Goal: Book appointment/travel/reservation

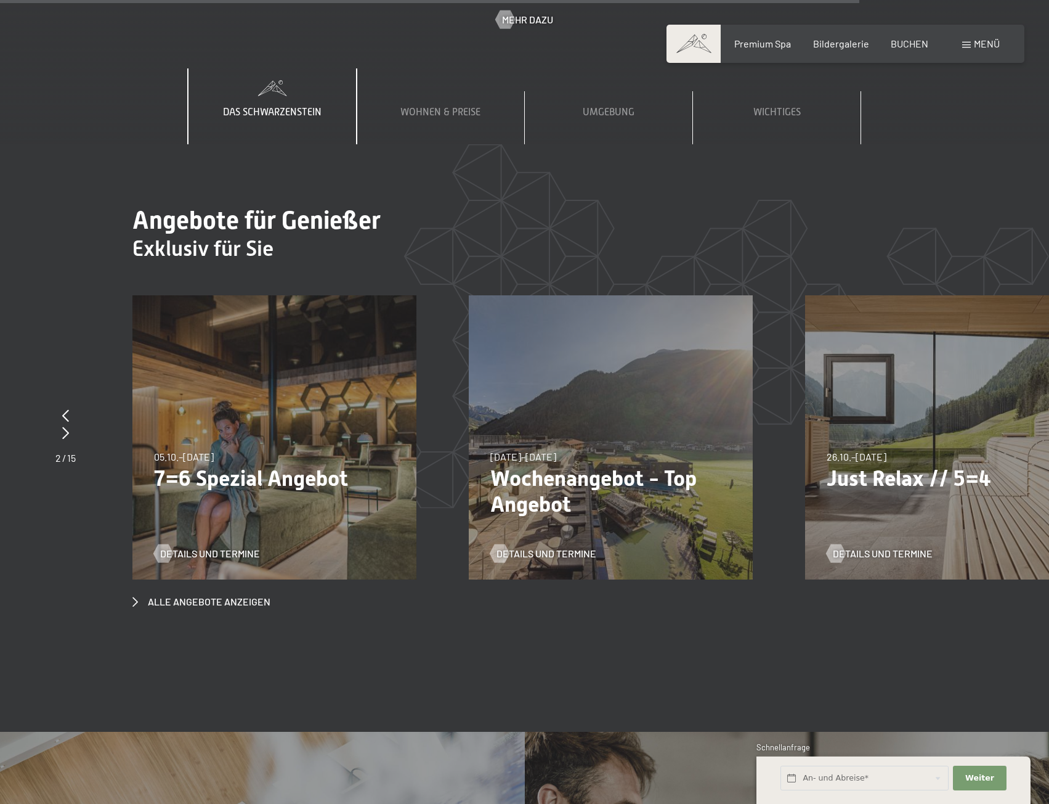
scroll to position [5546, 0]
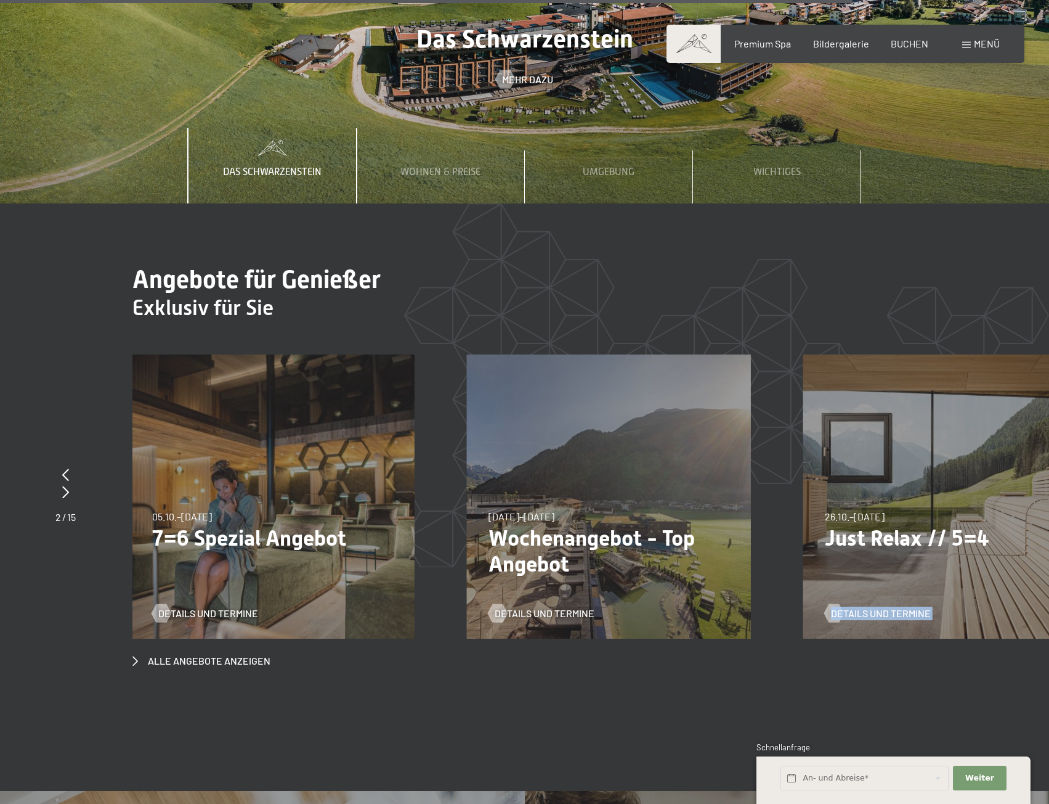
drag, startPoint x: 999, startPoint y: 441, endPoint x: 808, endPoint y: 441, distance: 190.4
click at [808, 441] on div "26.10.–[DATE] 21.12.–[DATE] 04.01.–[DATE] 08.03.–[DATE] 08.11.–[DATE] 13.12.–[D…" at bounding box center [946, 496] width 284 height 284
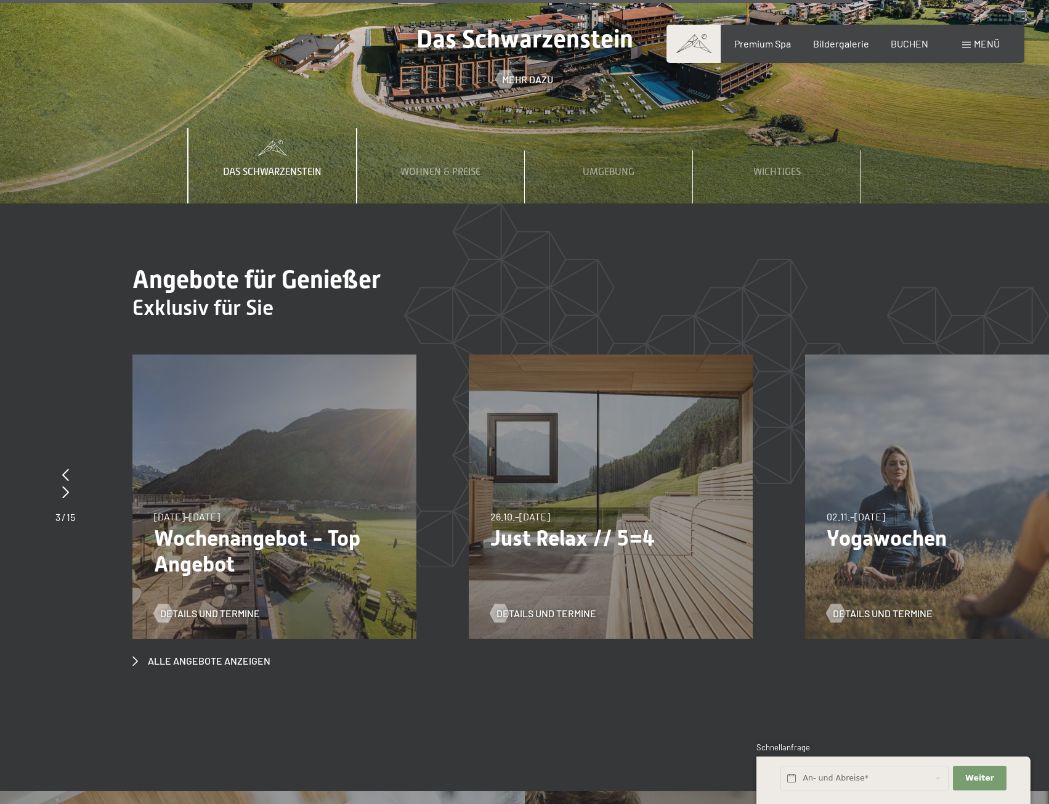
click at [849, 579] on section "Angebote für Genießer Exklusiv für Sie slide 6 to 8 of 15 23.08.–[DATE] 23.08.–…" at bounding box center [524, 466] width 1049 height 526
click at [205, 654] on span "Alle Angebote anzeigen" at bounding box center [209, 661] width 123 height 14
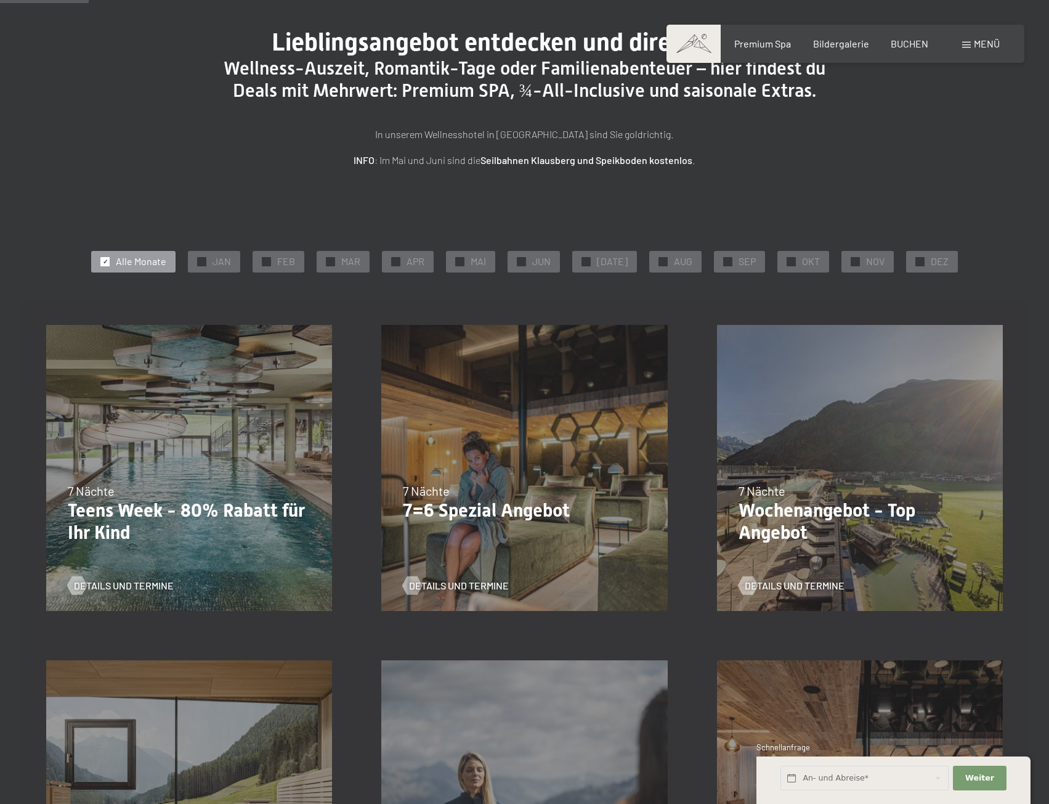
scroll to position [185, 0]
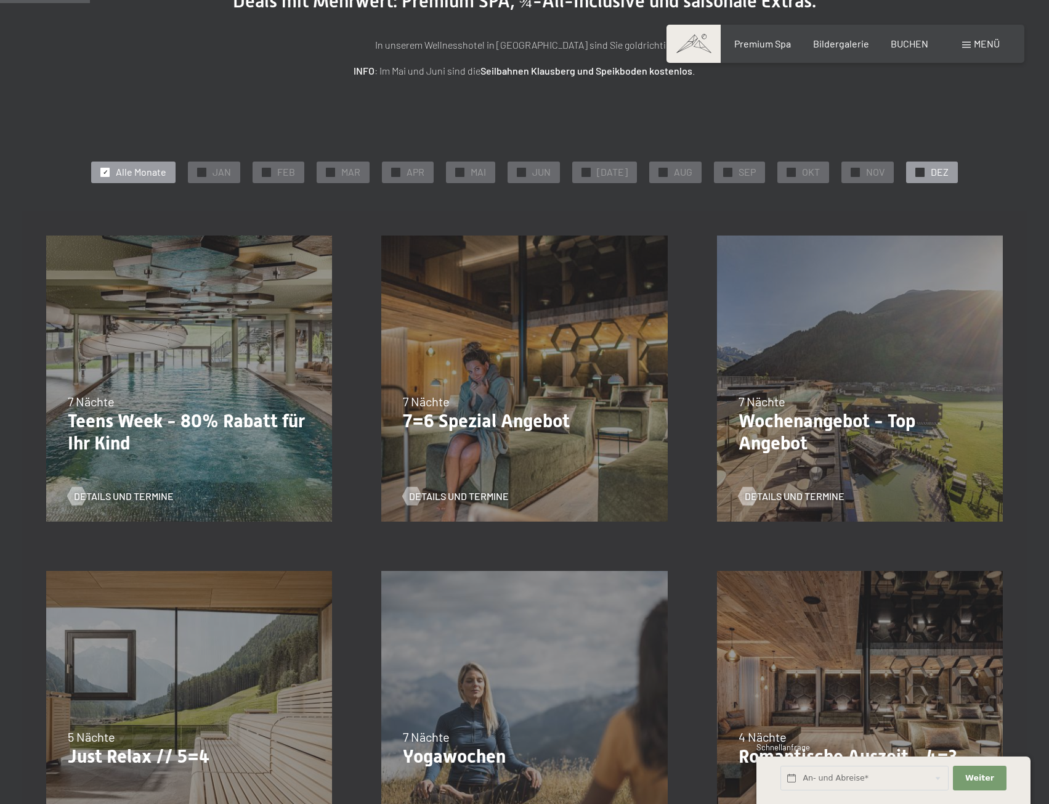
click at [920, 174] on div "✓ DEZ" at bounding box center [932, 171] width 52 height 21
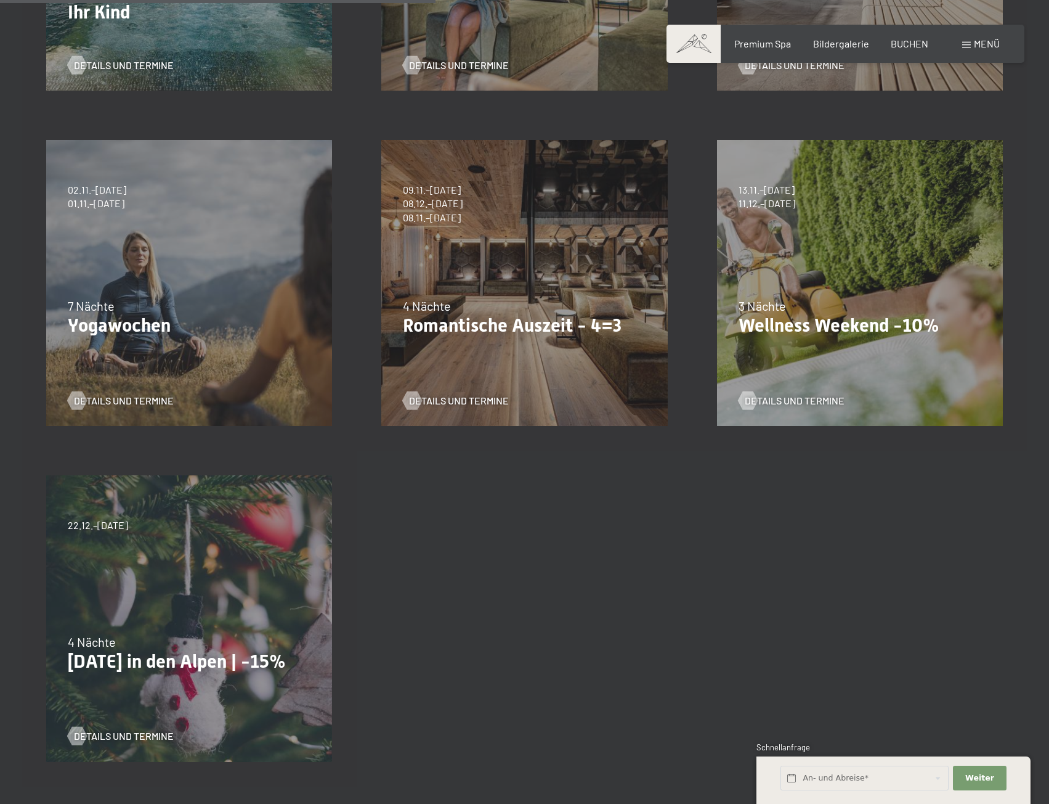
scroll to position [616, 0]
click at [264, 521] on div "22.12.–[DATE] 4 Nächte [DATE] in den Alpen | -15% Details und Termine" at bounding box center [189, 617] width 335 height 335
click at [144, 737] on span "Details und Termine" at bounding box center [136, 735] width 100 height 14
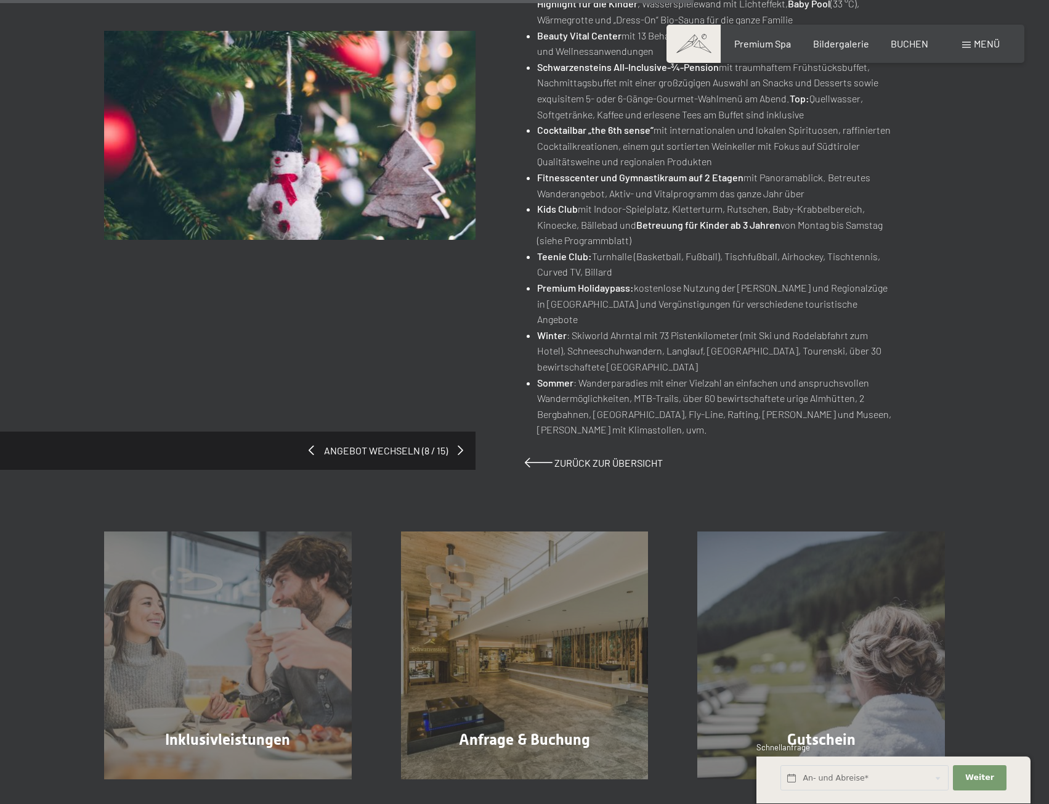
scroll to position [678, 0]
